Goal: Information Seeking & Learning: Learn about a topic

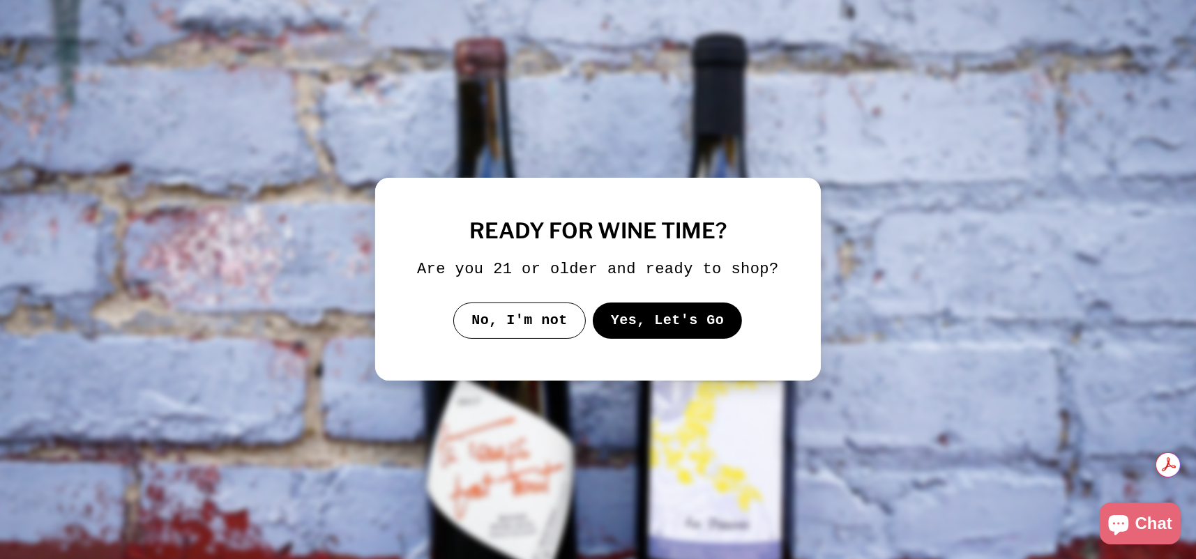
click at [540, 324] on button "No, I'm not" at bounding box center [519, 321] width 133 height 36
click at [622, 332] on button "Yes, Let's Go" at bounding box center [668, 321] width 150 height 36
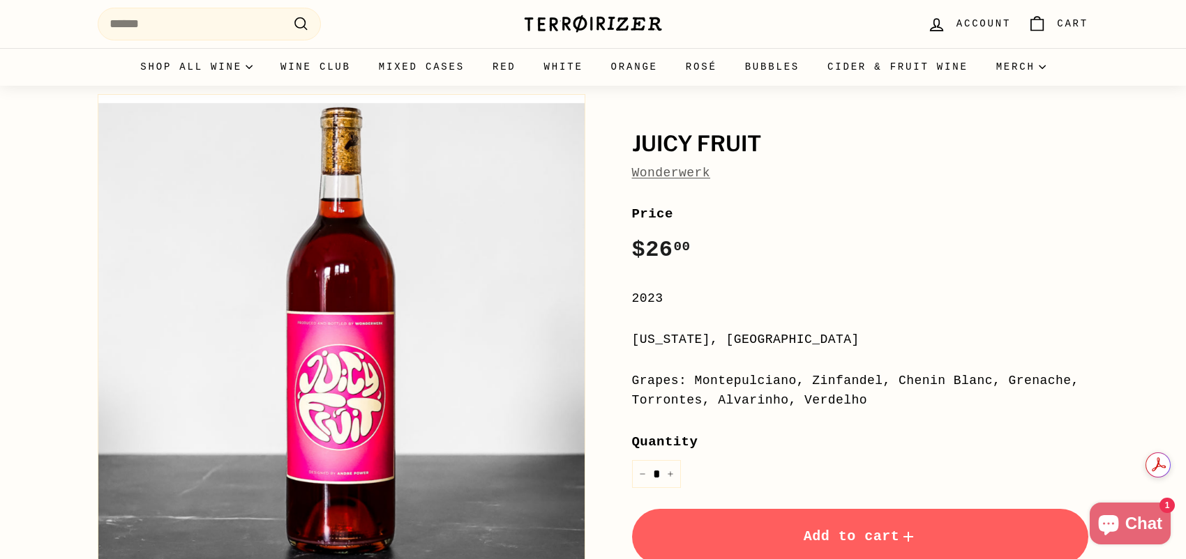
scroll to position [140, 0]
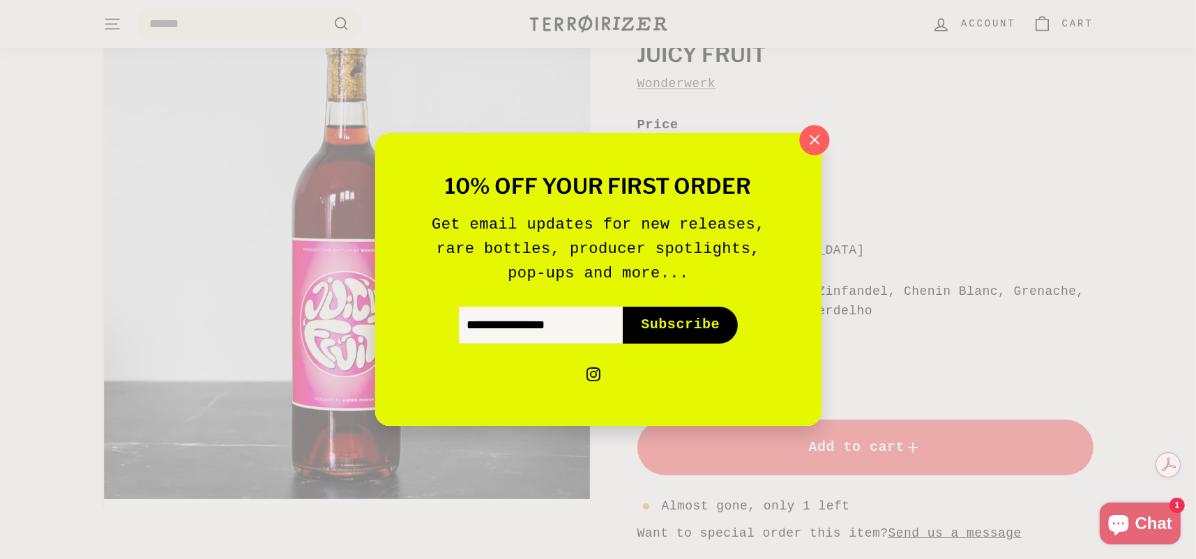
click at [821, 140] on icon "button" at bounding box center [814, 140] width 21 height 21
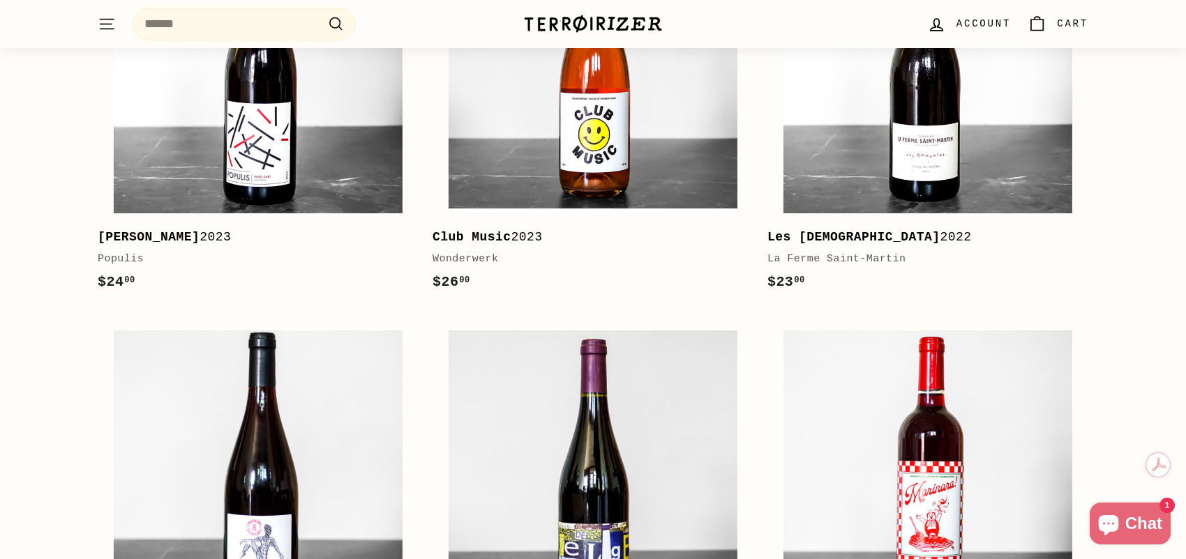
scroll to position [1953, 0]
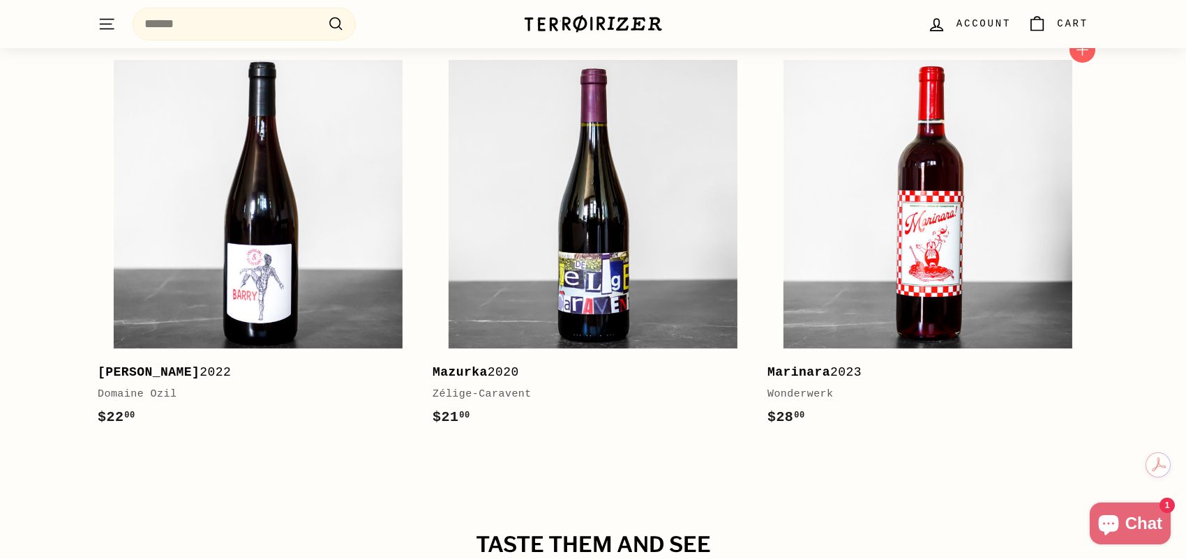
click at [785, 394] on div "Wonderwerk" at bounding box center [920, 394] width 307 height 17
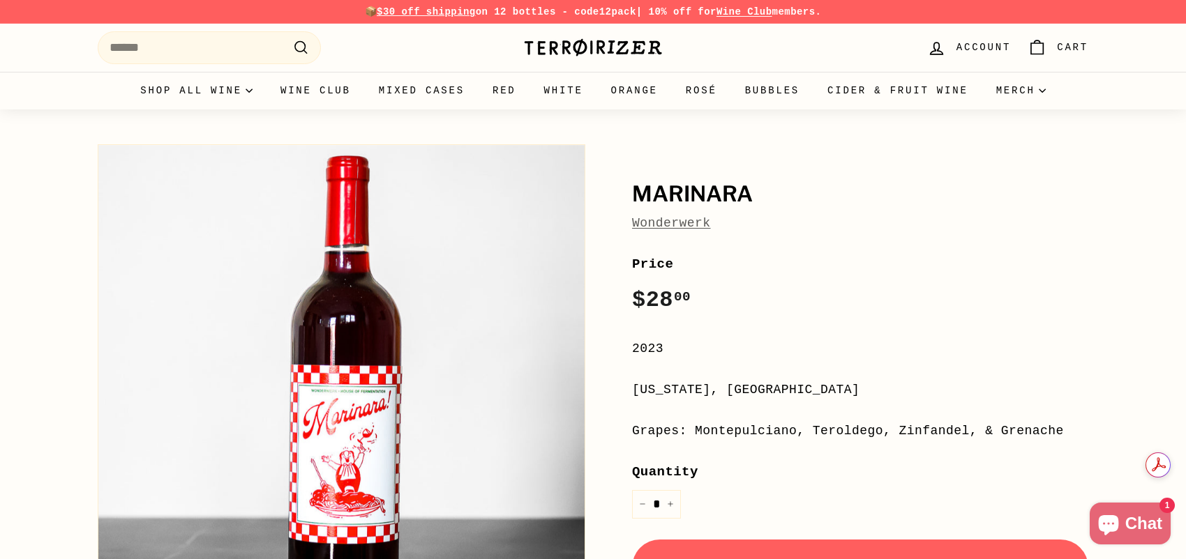
click at [651, 224] on link "Wonderwerk" at bounding box center [671, 223] width 79 height 14
